Goal: Task Accomplishment & Management: Use online tool/utility

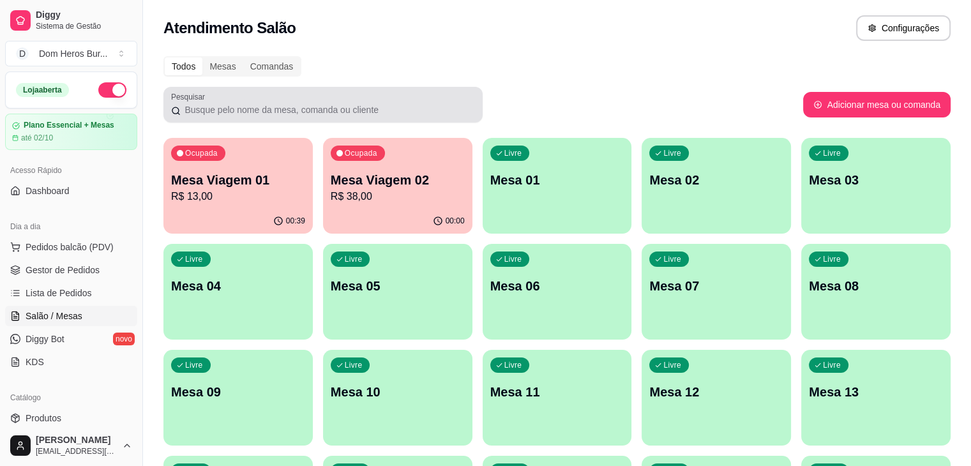
scroll to position [84, 0]
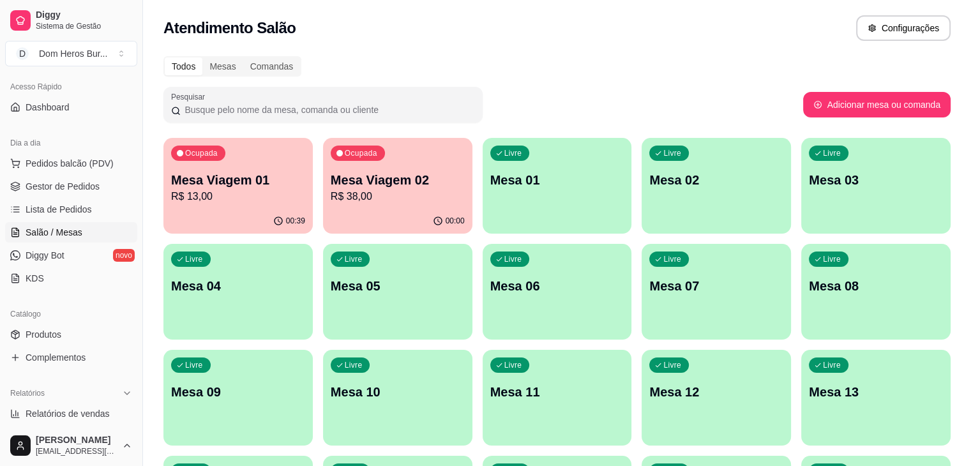
click at [213, 206] on div "Ocupada Mesa Viagem 01 R$ 13,00" at bounding box center [237, 173] width 149 height 71
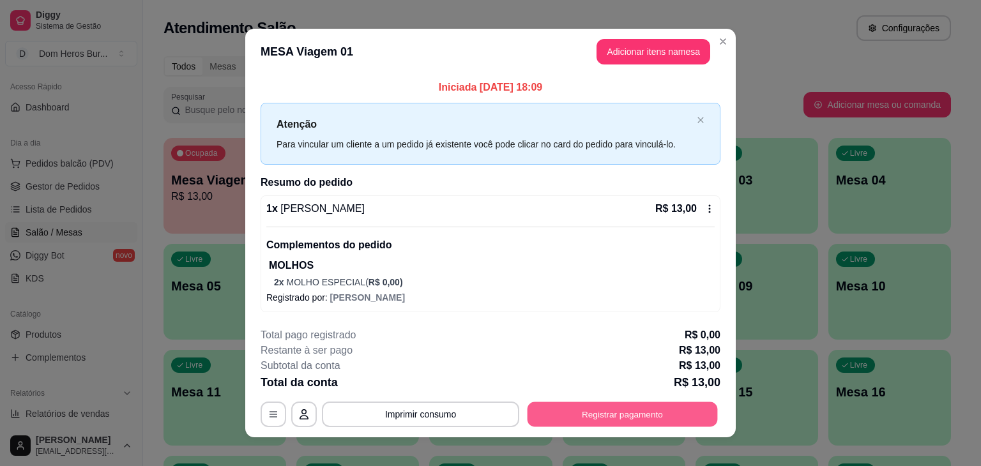
click at [541, 413] on button "Registrar pagamento" at bounding box center [622, 414] width 190 height 25
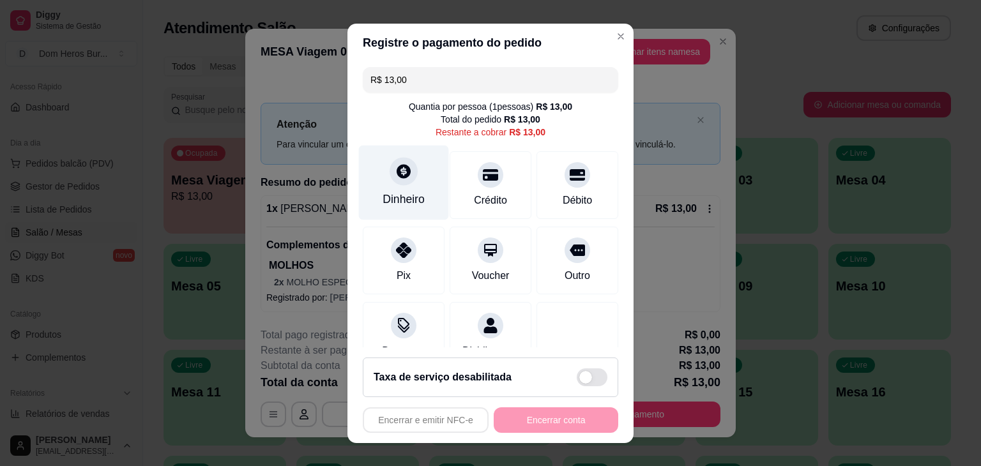
click at [402, 200] on div "Dinheiro" at bounding box center [403, 199] width 42 height 17
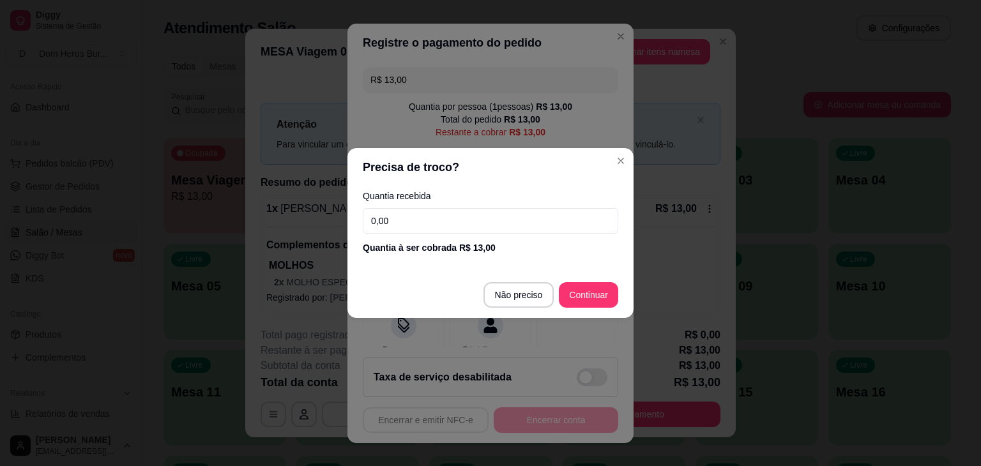
click at [410, 223] on input "0,00" at bounding box center [490, 221] width 255 height 26
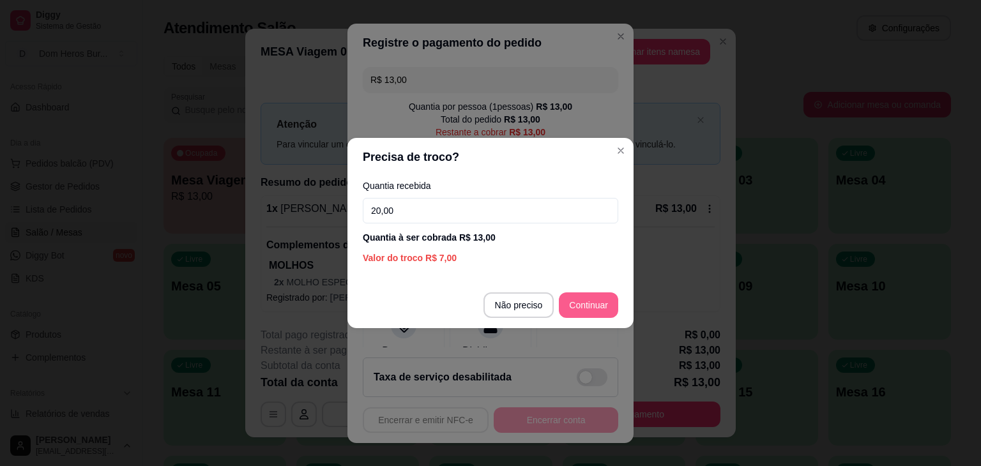
type input "20,00"
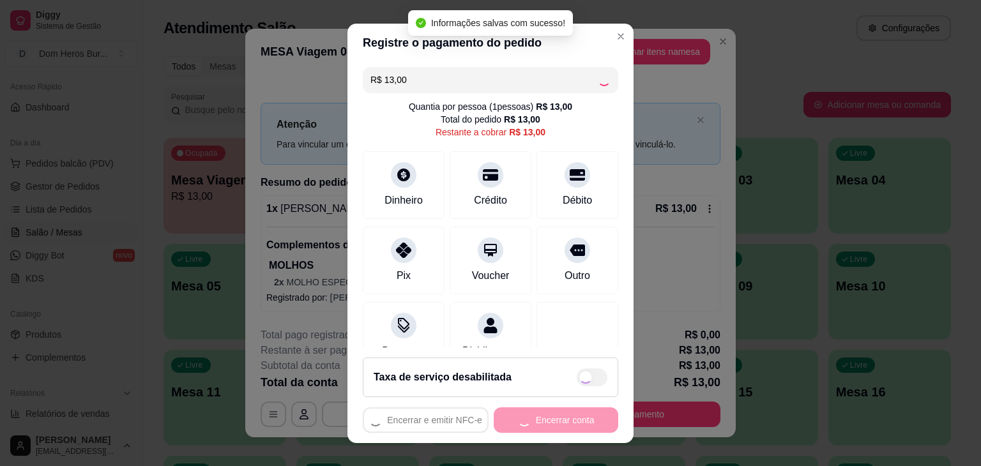
type input "R$ 0,00"
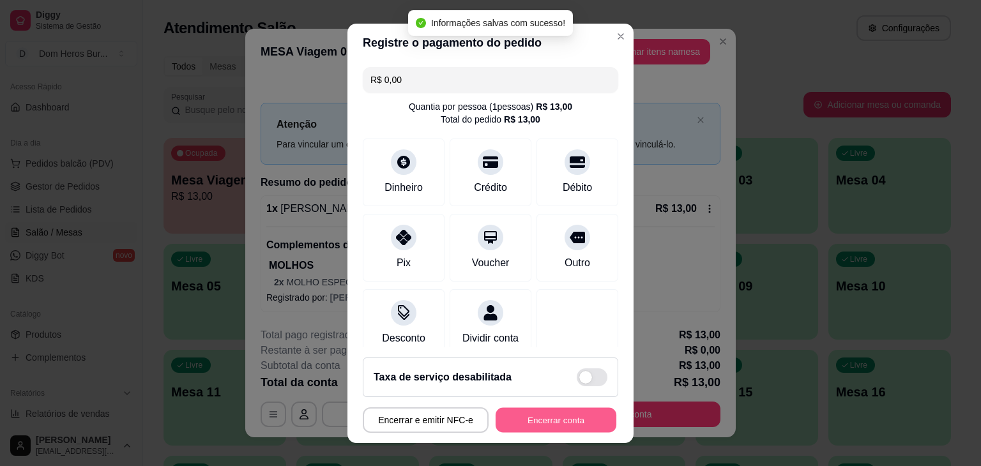
click at [549, 422] on button "Encerrar conta" at bounding box center [555, 419] width 121 height 25
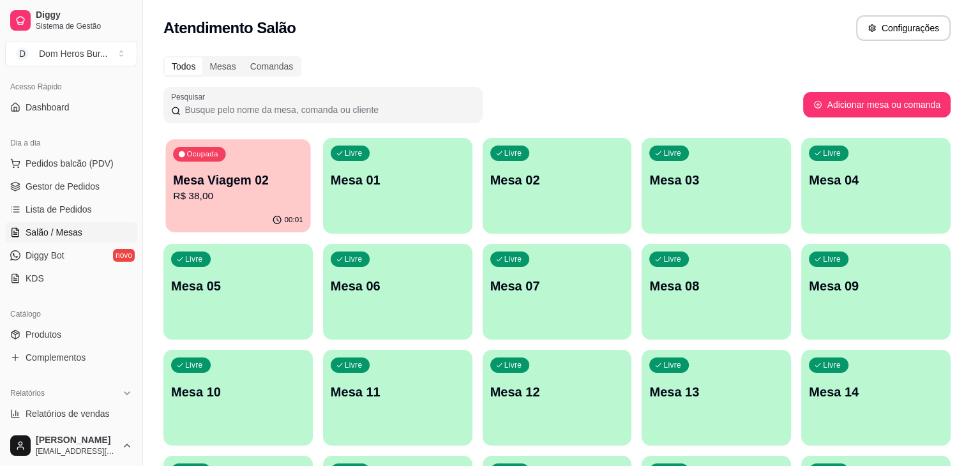
click at [213, 189] on p "R$ 38,00" at bounding box center [238, 196] width 130 height 15
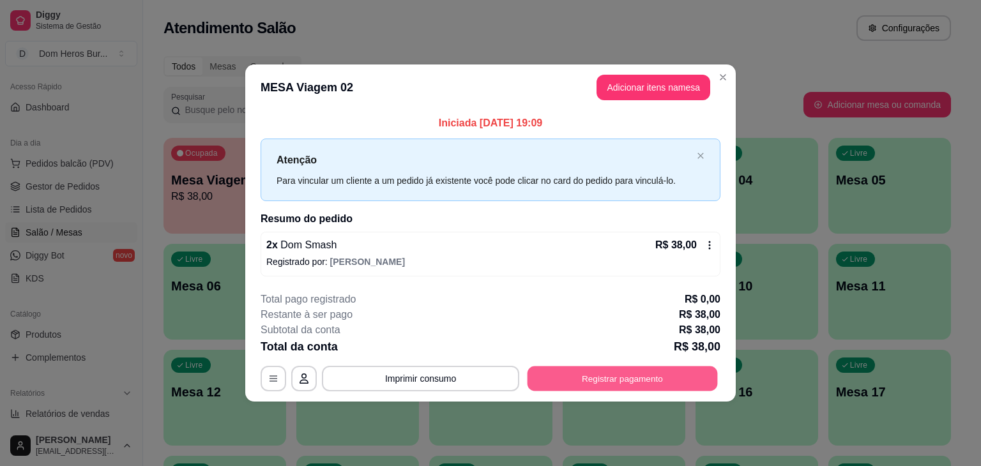
click at [559, 370] on button "Registrar pagamento" at bounding box center [622, 378] width 190 height 25
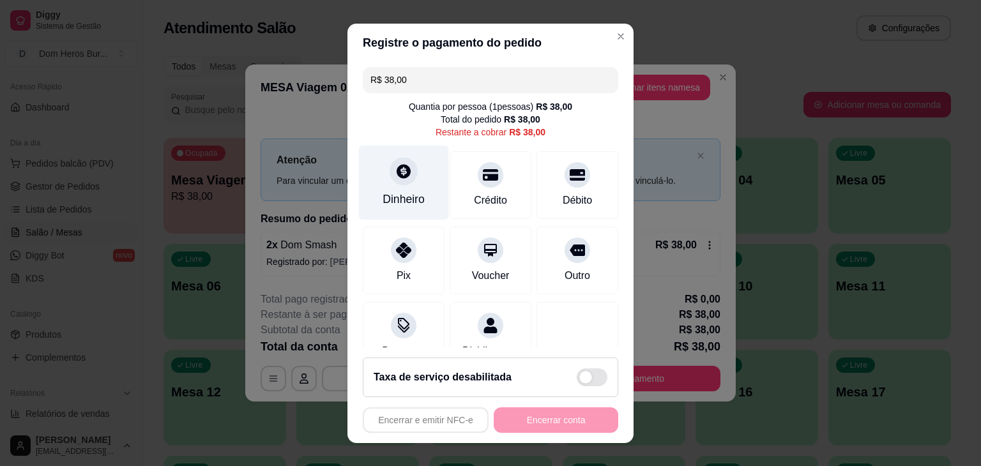
click at [402, 196] on div "Dinheiro" at bounding box center [403, 199] width 42 height 17
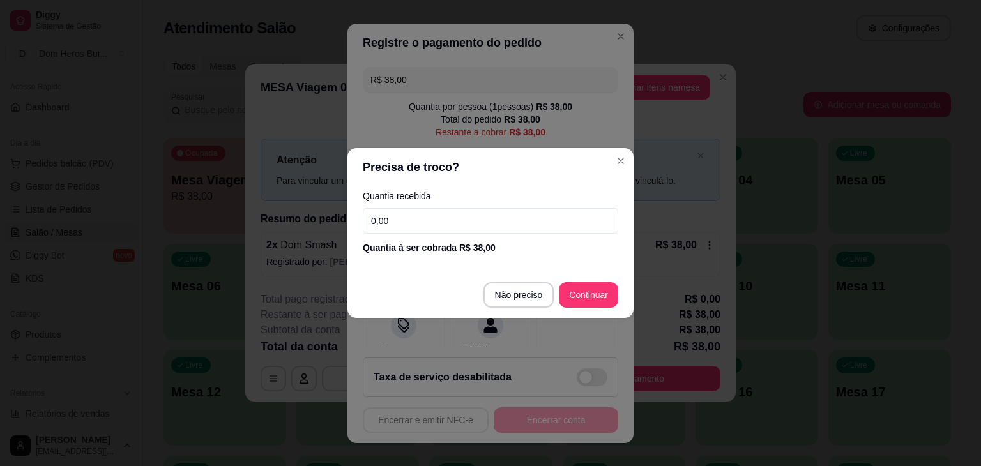
click at [416, 225] on input "0,00" at bounding box center [490, 221] width 255 height 26
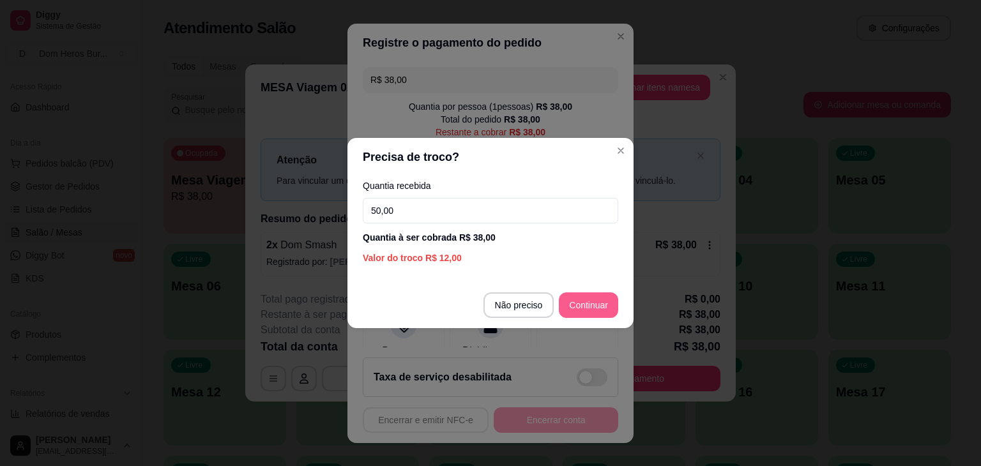
type input "50,00"
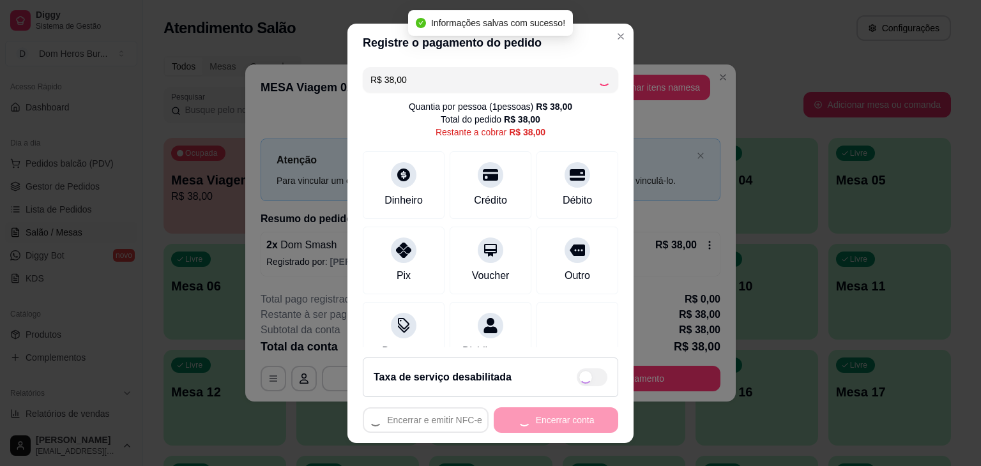
type input "R$ 0,00"
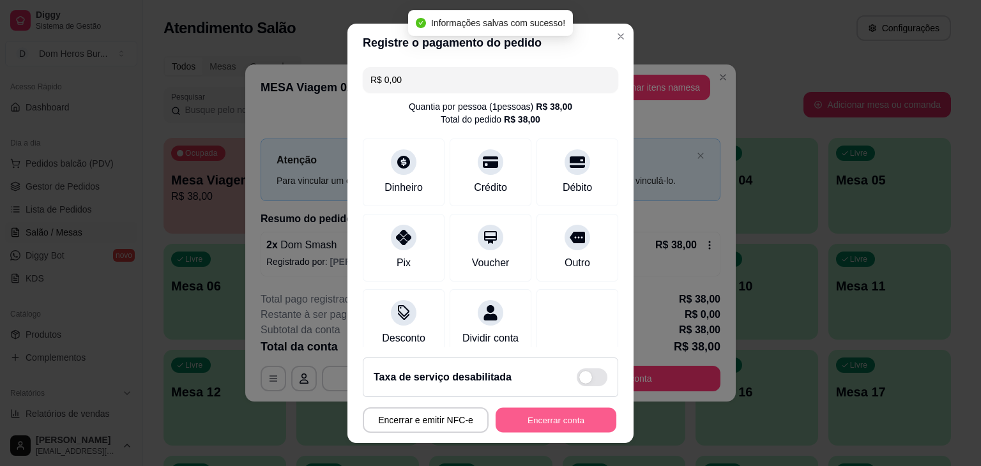
click at [547, 414] on button "Encerrar conta" at bounding box center [555, 419] width 121 height 25
